Goal: Register for event/course

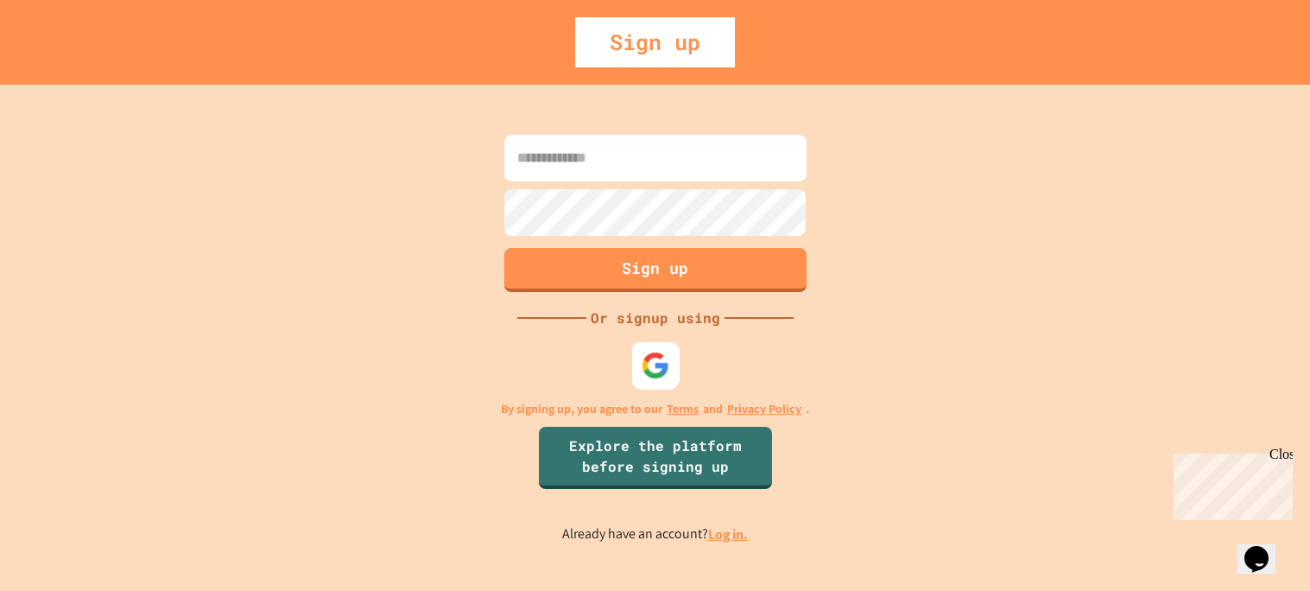
click at [659, 351] on img at bounding box center [655, 365] width 29 height 29
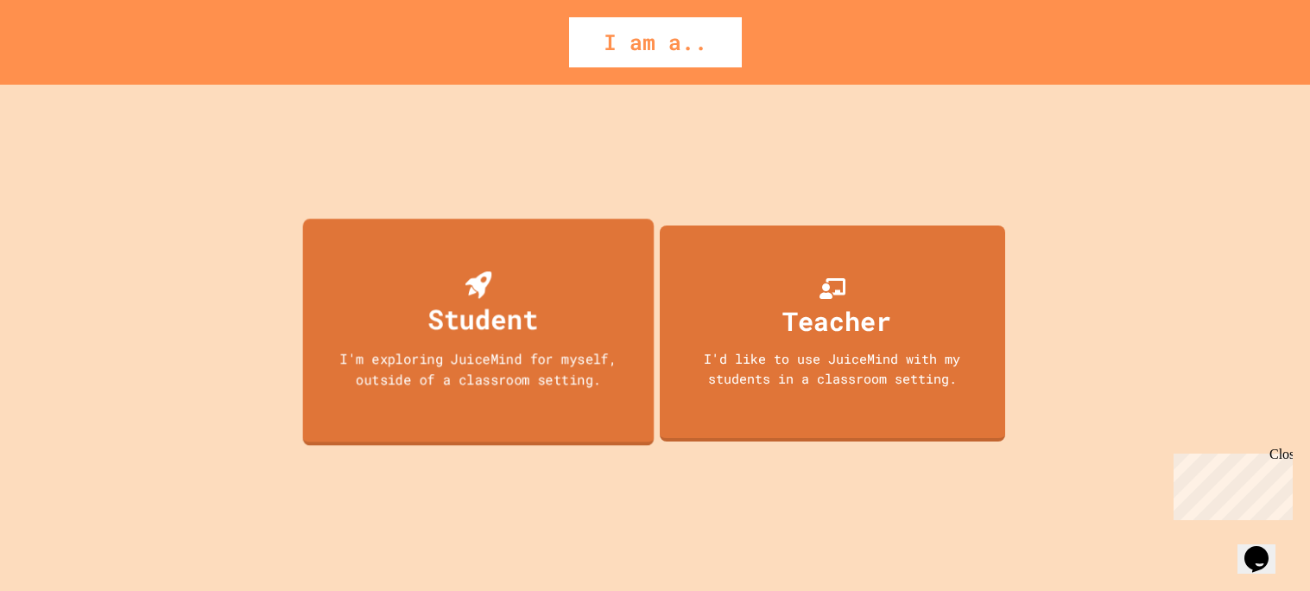
click at [618, 296] on div "Student I'm exploring JuiceMind for myself, outside of a classroom setting." at bounding box center [478, 332] width 352 height 227
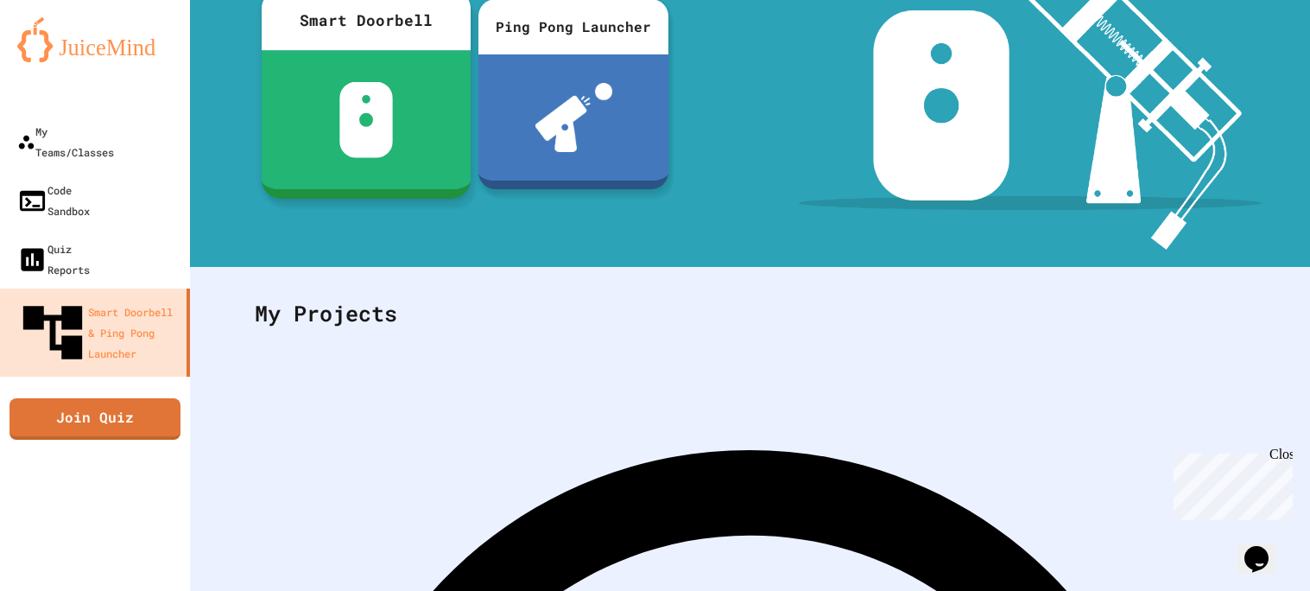
scroll to position [262, 0]
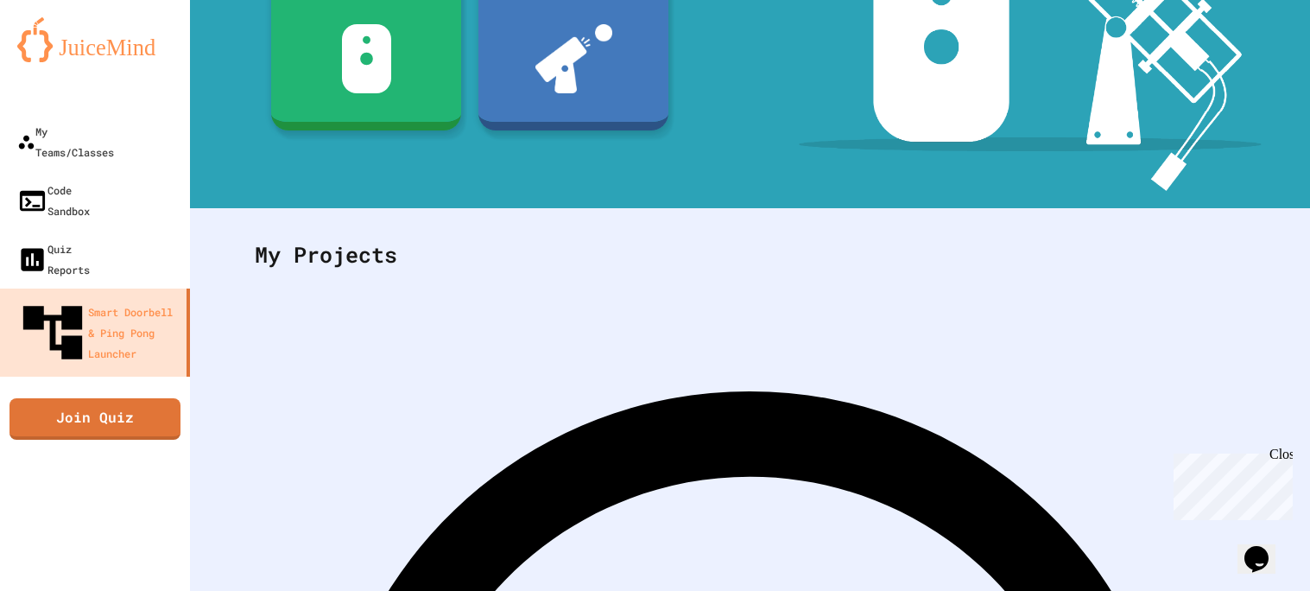
click at [85, 395] on link "Join Quiz" at bounding box center [95, 416] width 166 height 43
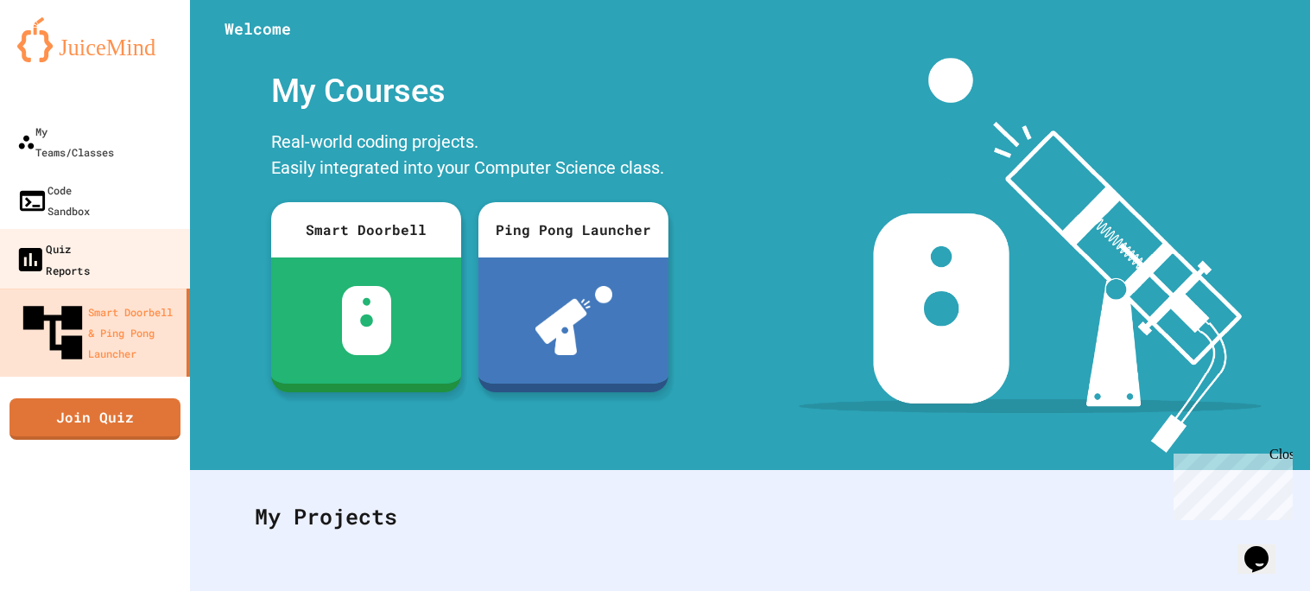
click at [80, 238] on div "Quiz Reports" at bounding box center [52, 259] width 75 height 42
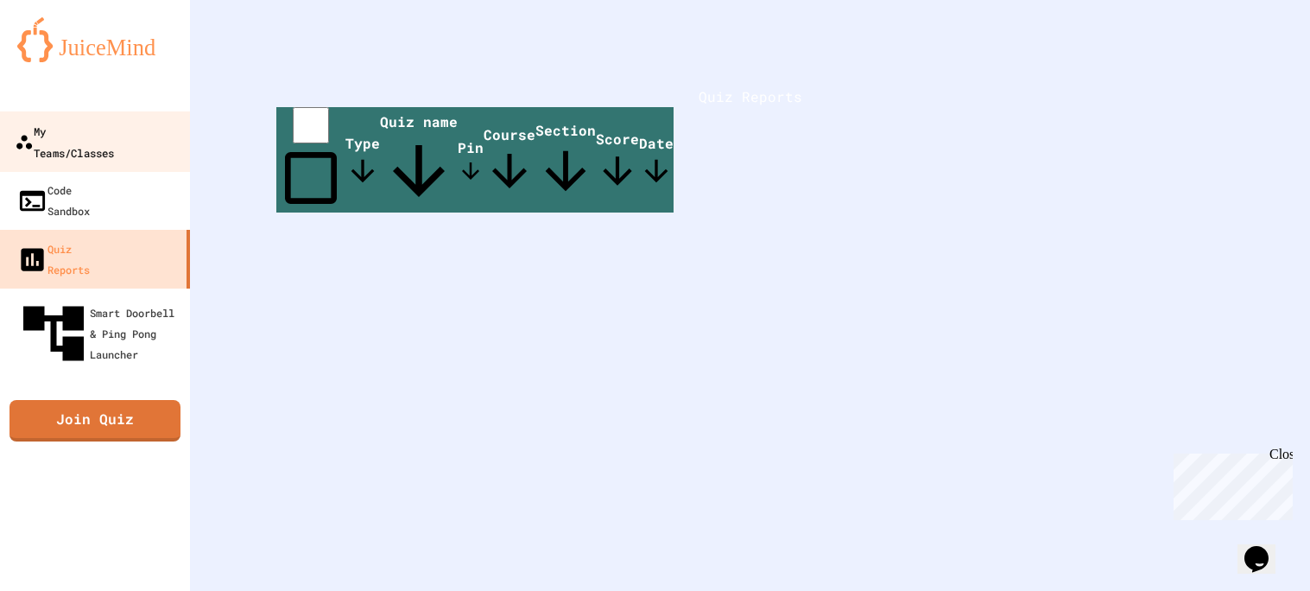
click at [76, 143] on link "My Teams/Classes" at bounding box center [95, 141] width 196 height 60
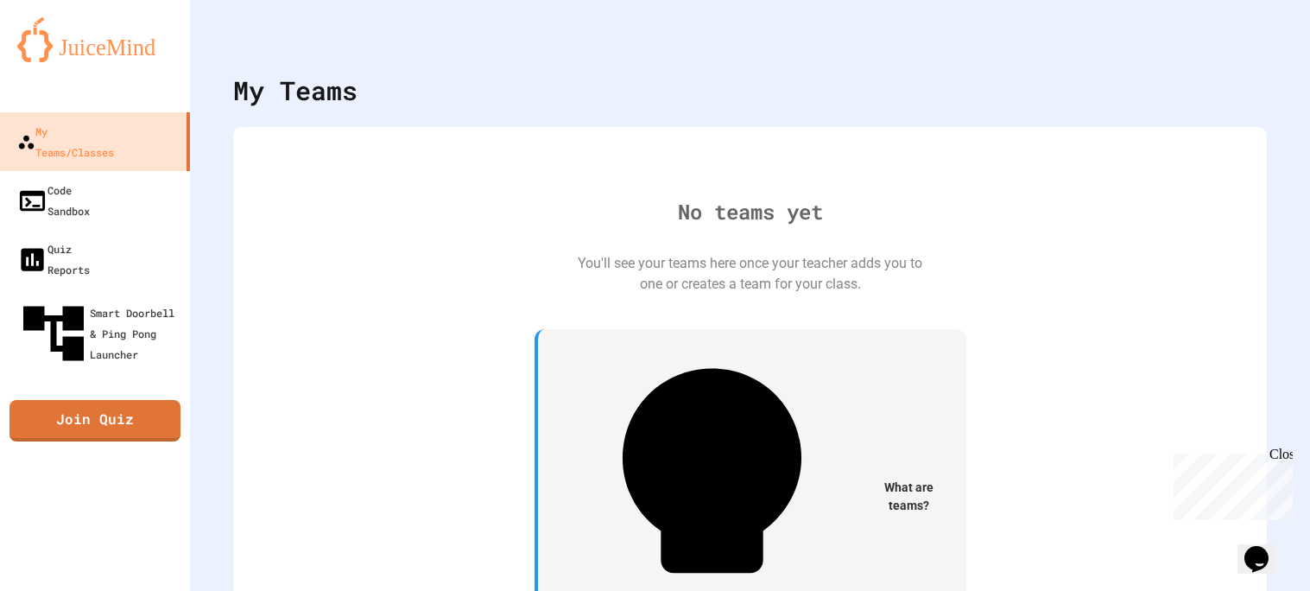
click at [1282, 460] on div "Close" at bounding box center [1281, 458] width 22 height 22
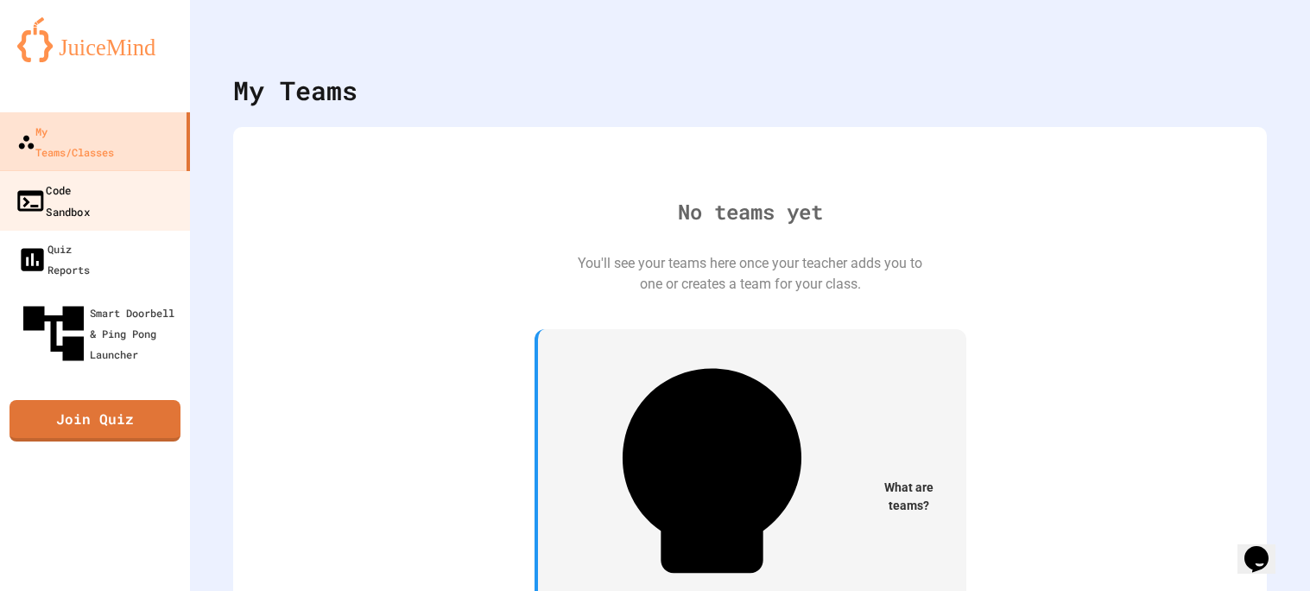
click at [80, 179] on div "Code Sandbox" at bounding box center [52, 200] width 75 height 42
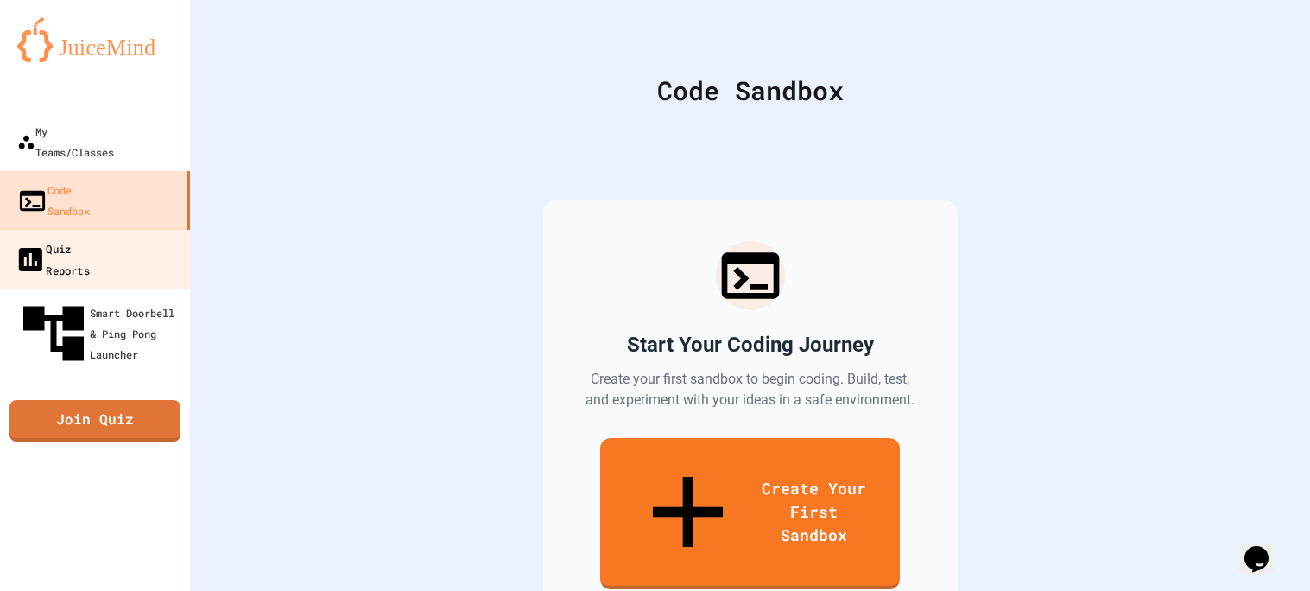
click at [80, 238] on div "Quiz Reports" at bounding box center [52, 259] width 75 height 42
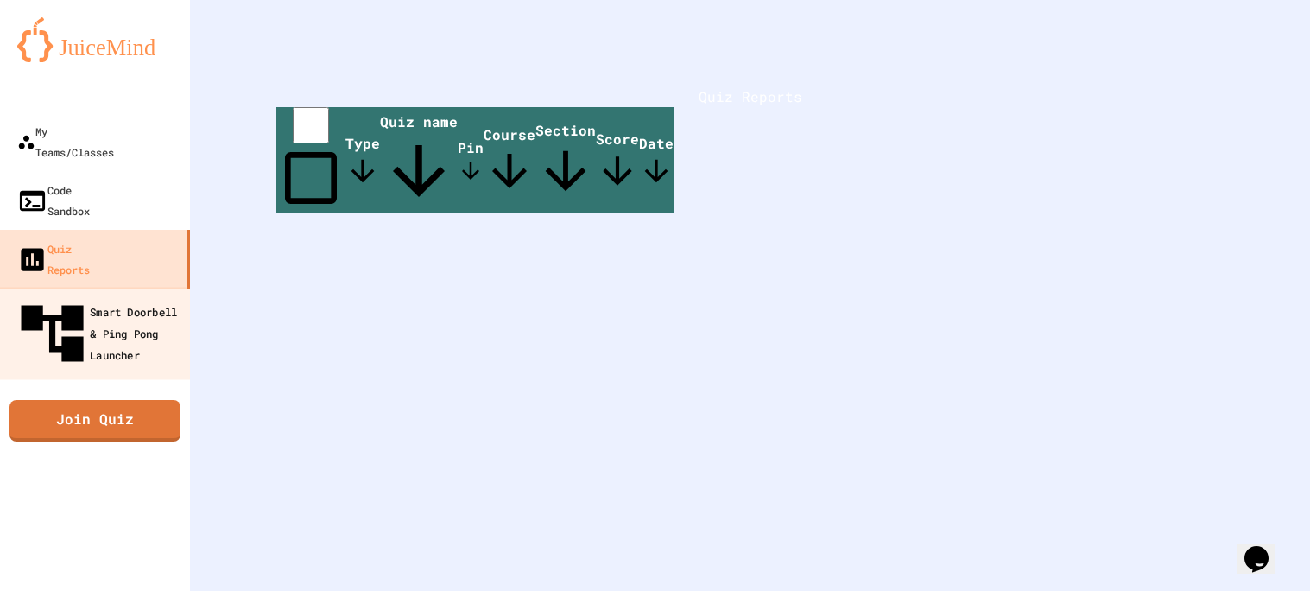
click at [79, 296] on div "Smart Doorbell & Ping Pong Launcher" at bounding box center [100, 333] width 171 height 75
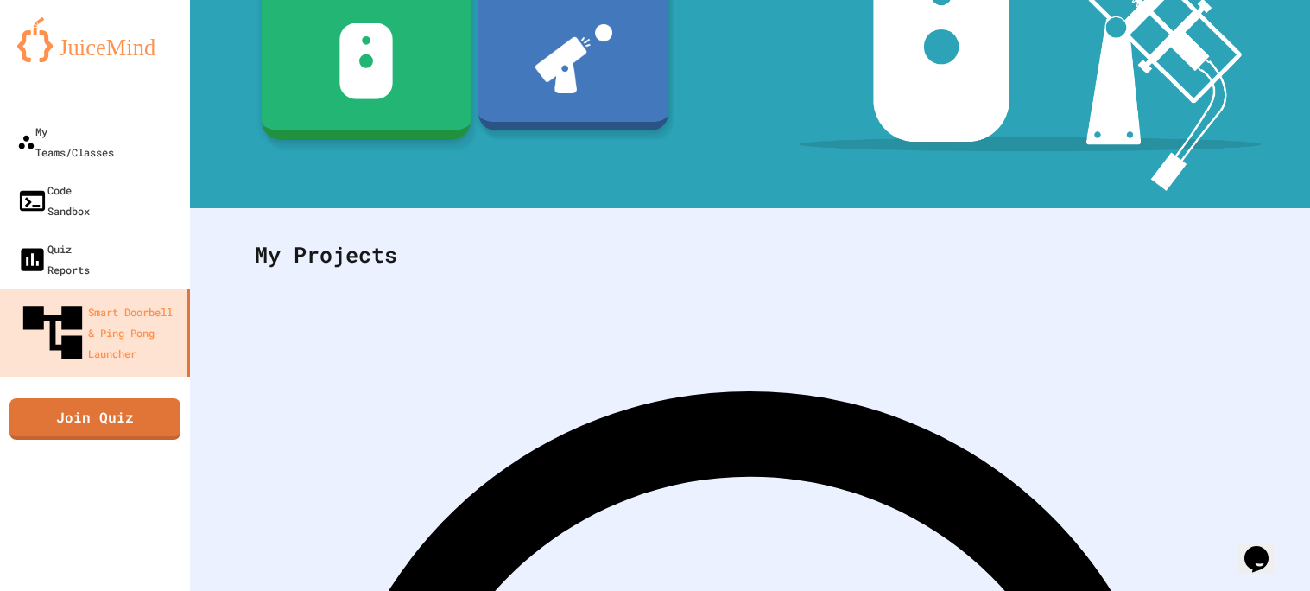
scroll to position [258, 0]
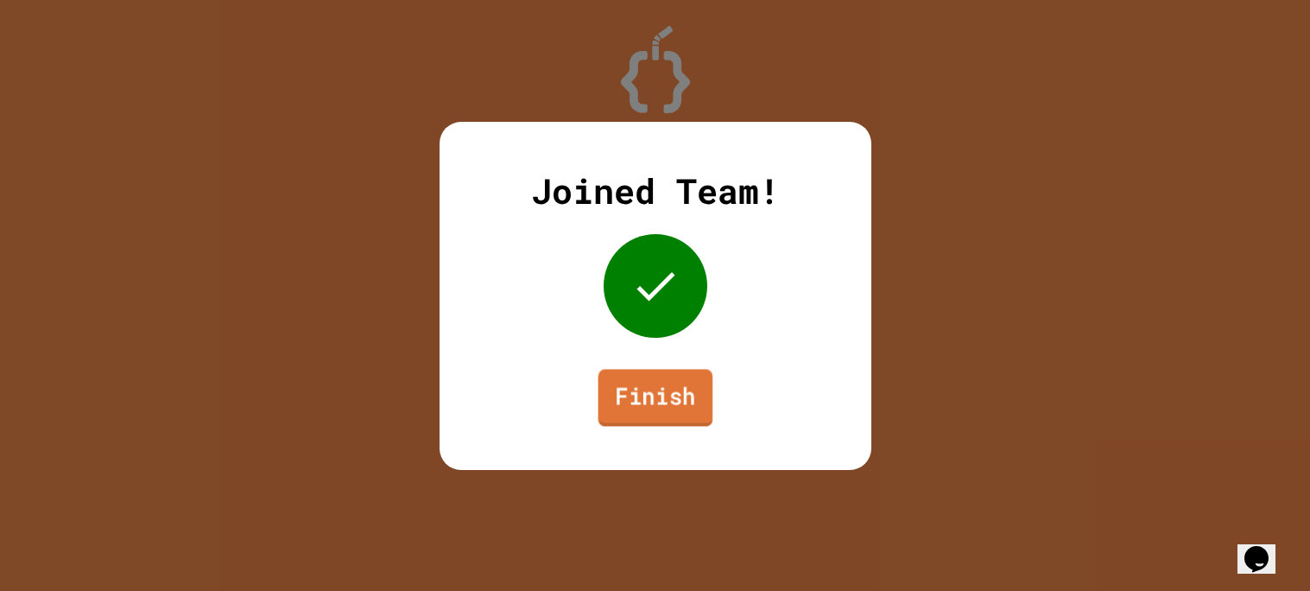
click at [620, 385] on link "Finish" at bounding box center [655, 397] width 115 height 57
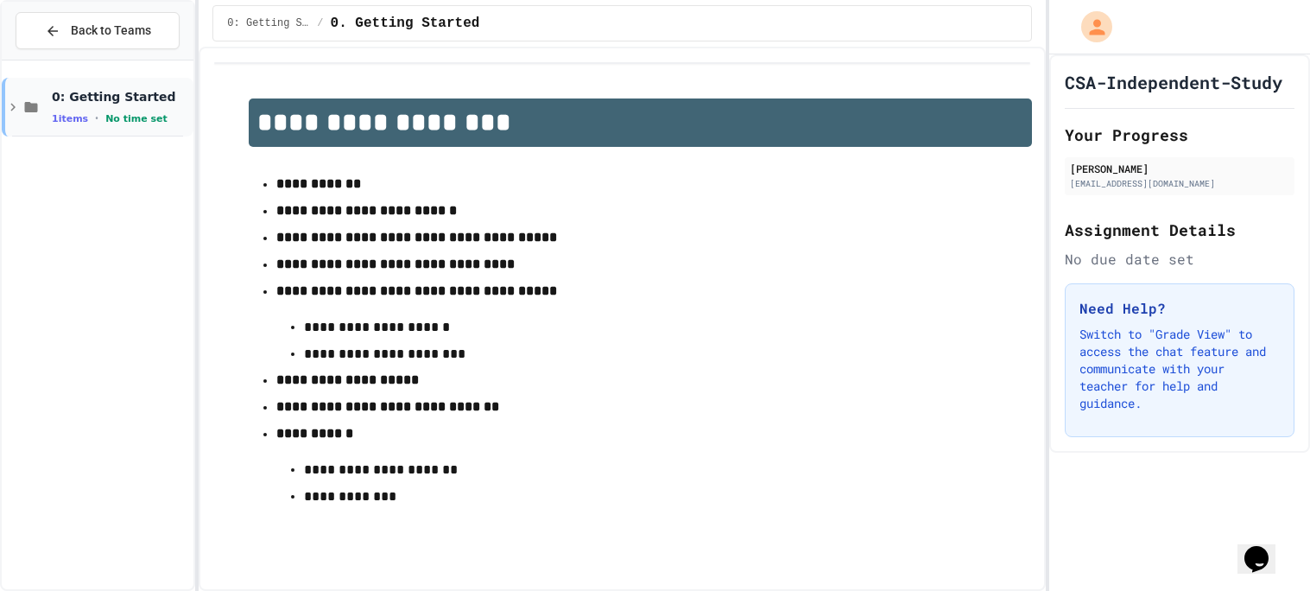
click at [10, 105] on icon at bounding box center [13, 107] width 16 height 16
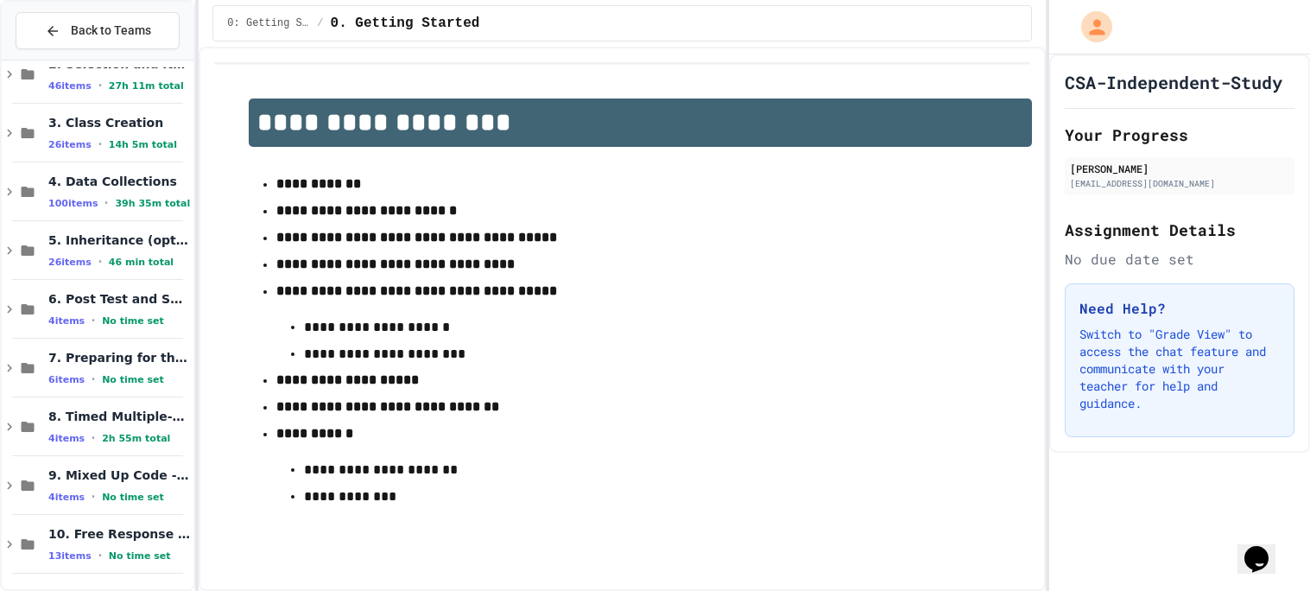
scroll to position [268, 0]
